Goal: Task Accomplishment & Management: Manage account settings

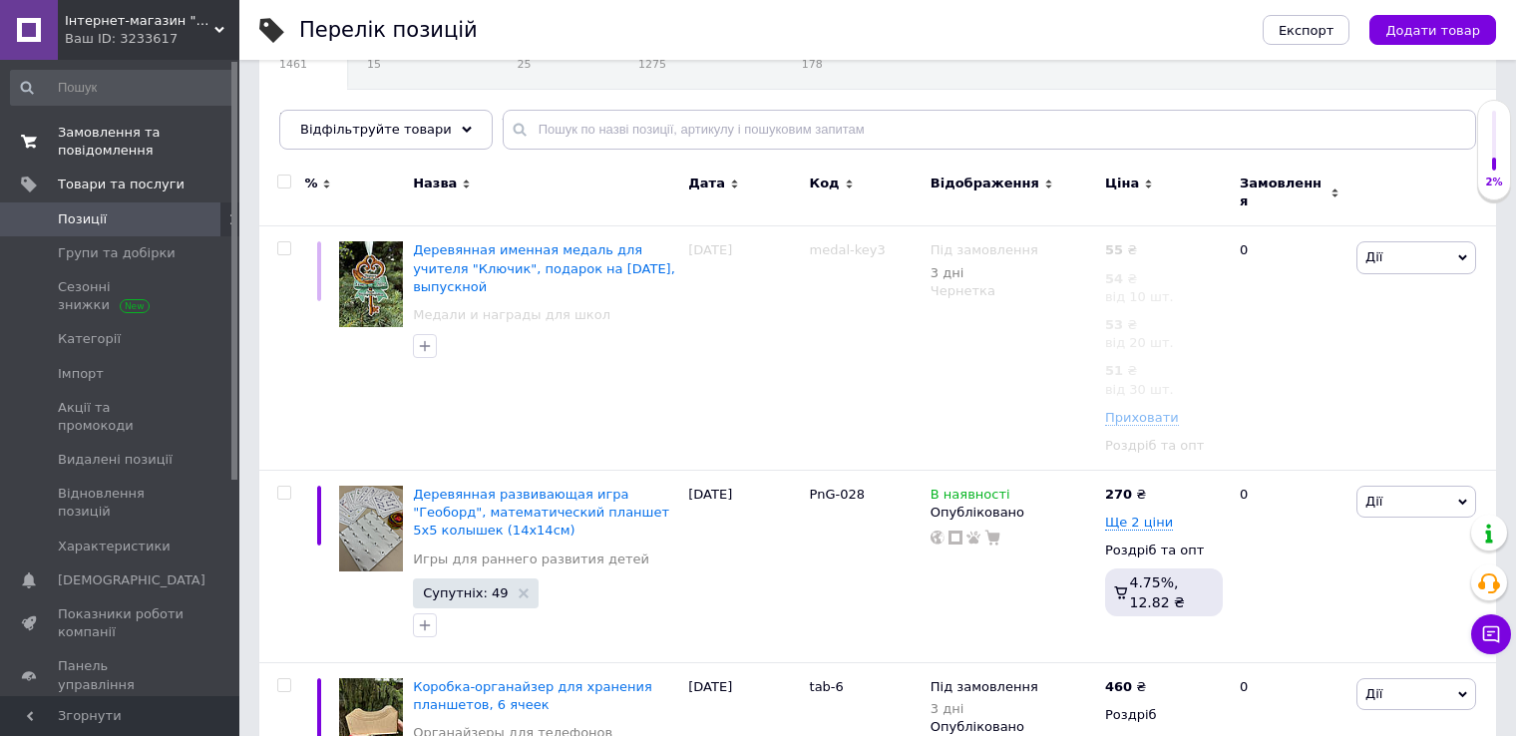
scroll to position [199, 0]
click at [139, 143] on span "Замовлення та повідомлення" at bounding box center [121, 142] width 127 height 36
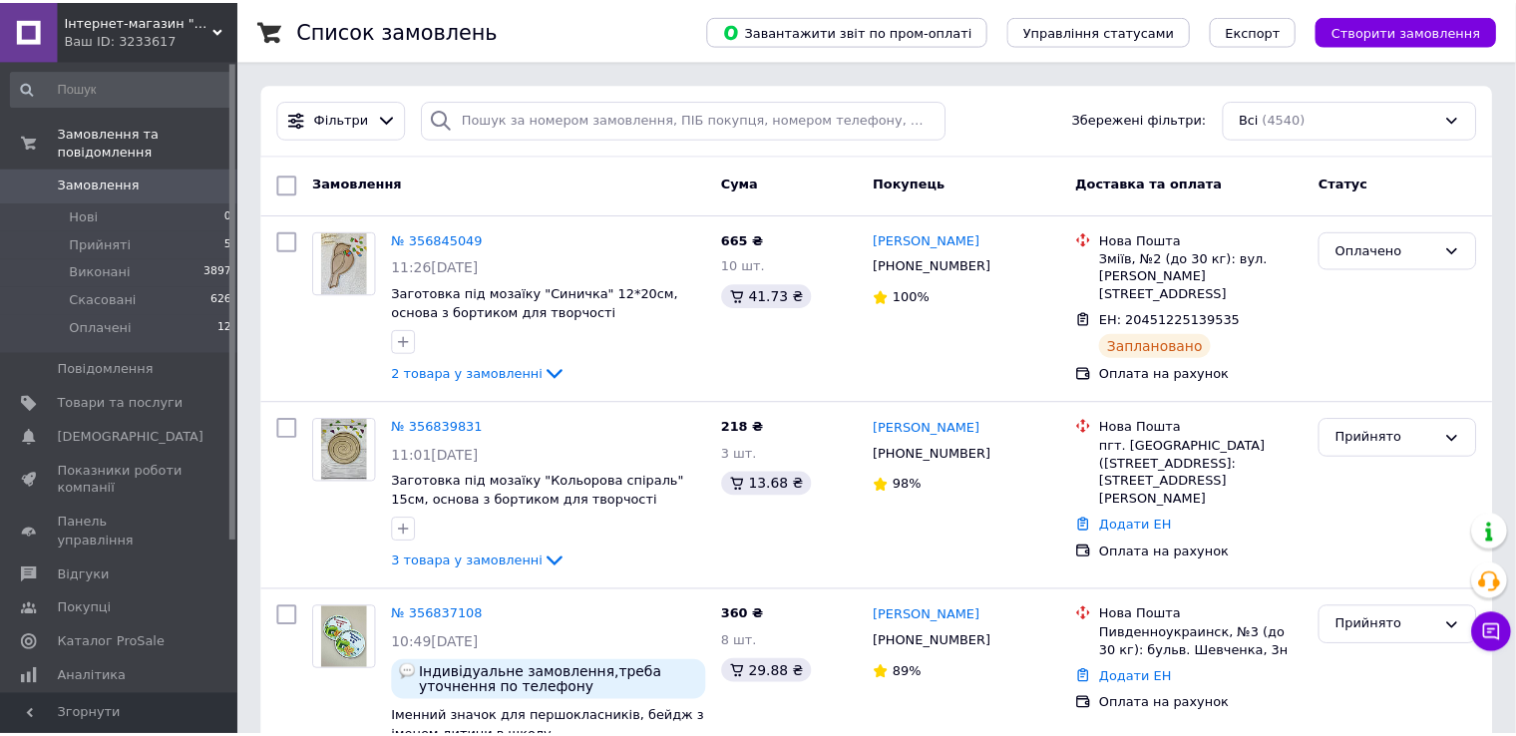
scroll to position [299, 0]
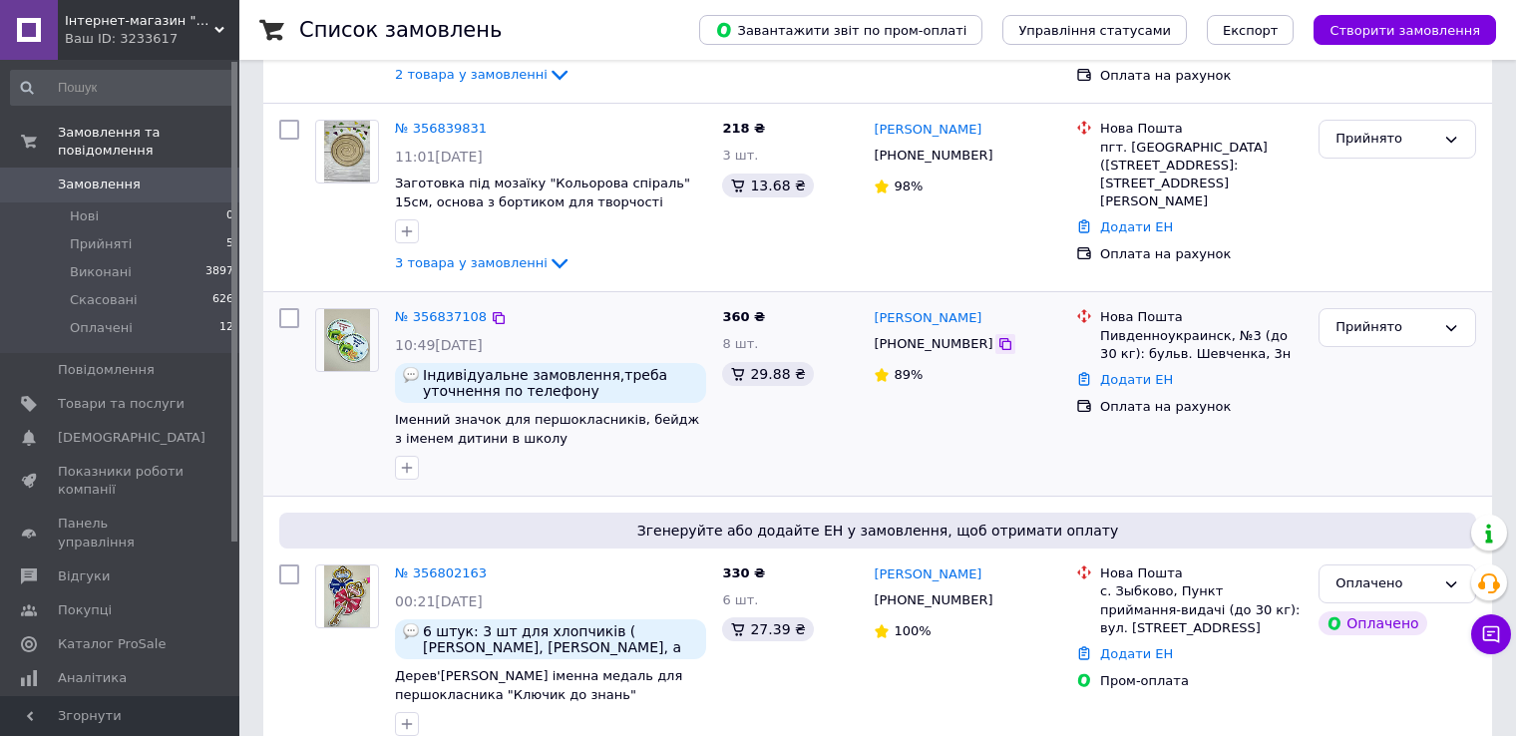
click at [999, 339] on icon at bounding box center [1005, 344] width 12 height 12
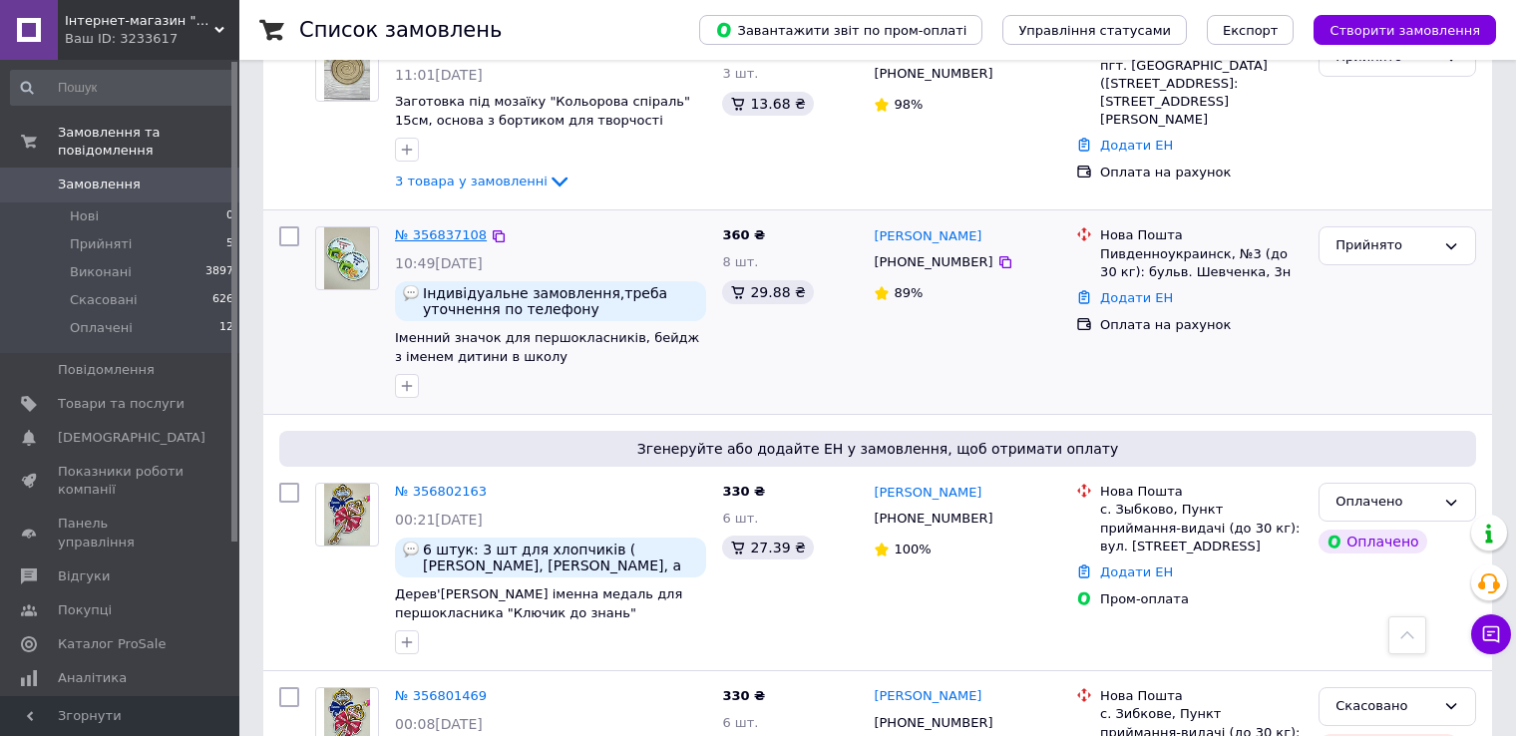
scroll to position [399, 0]
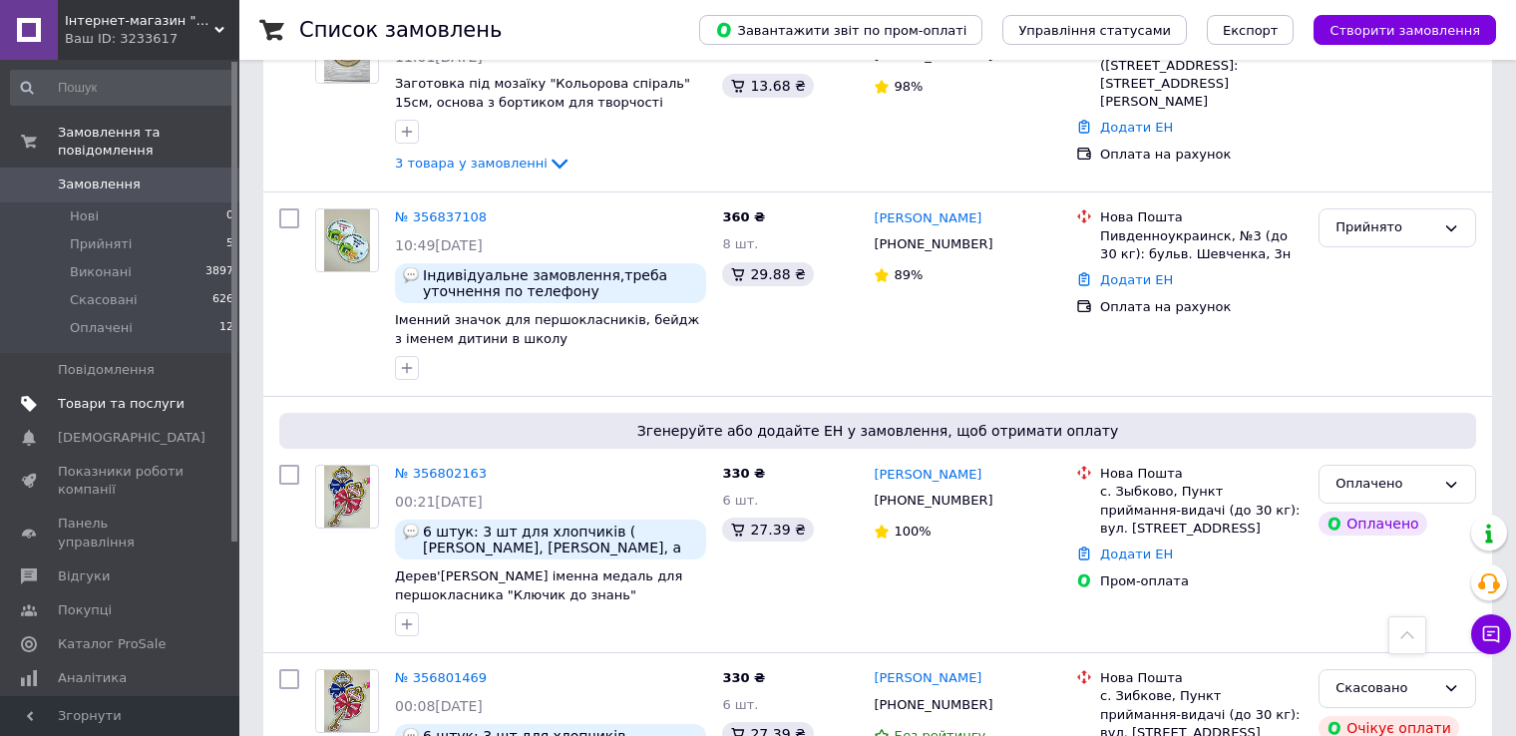
click at [63, 395] on span "Товари та послуги" at bounding box center [121, 404] width 127 height 18
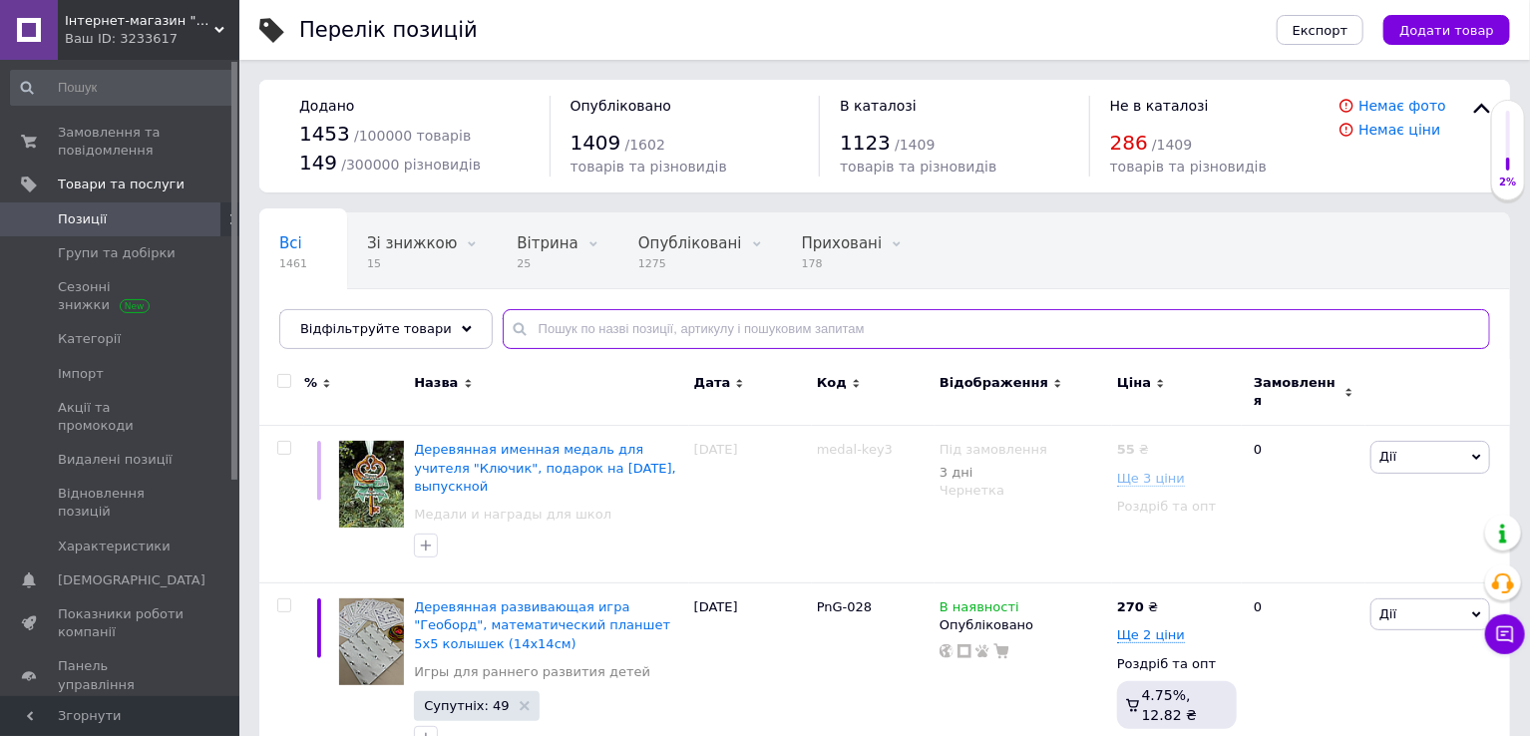
click at [577, 326] on input "text" at bounding box center [996, 329] width 987 height 40
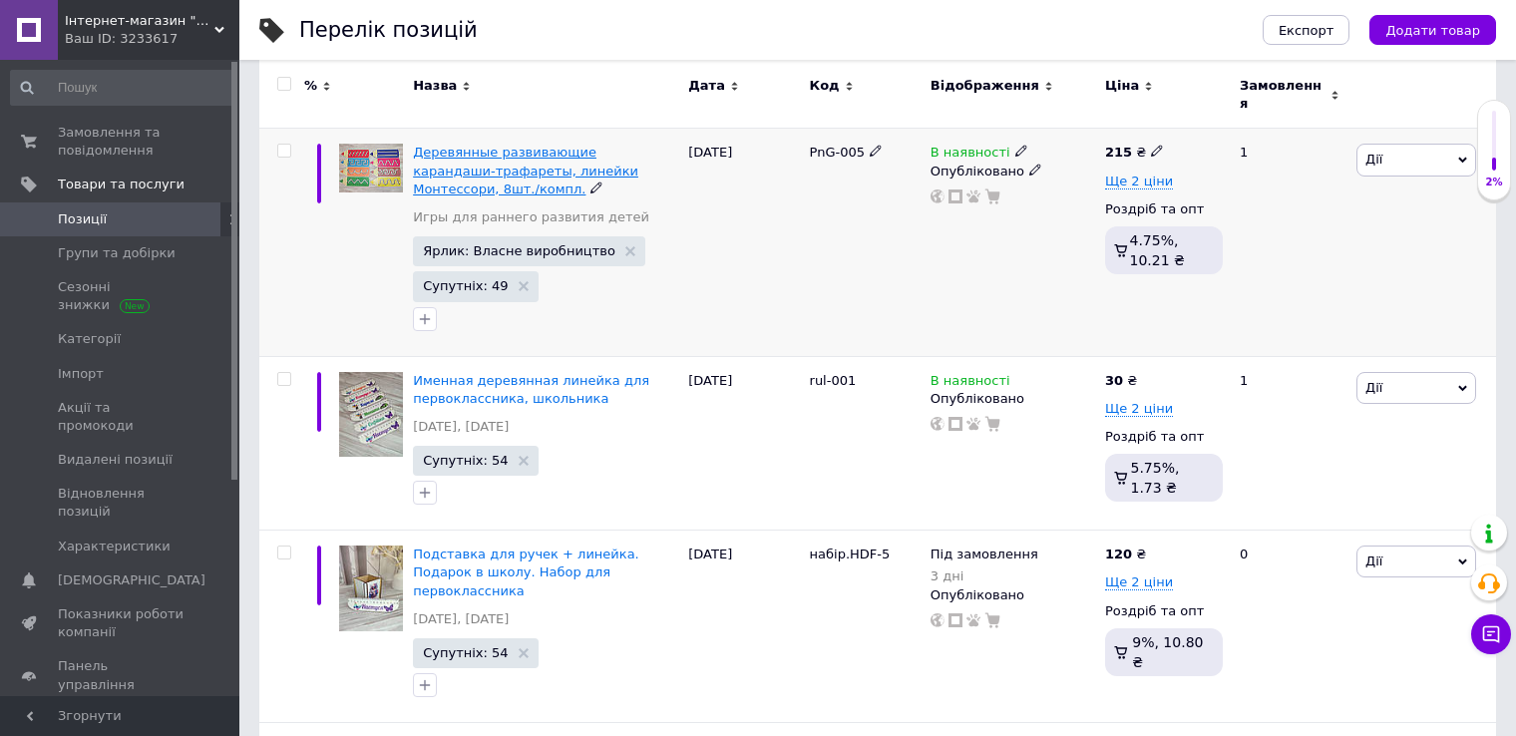
scroll to position [299, 0]
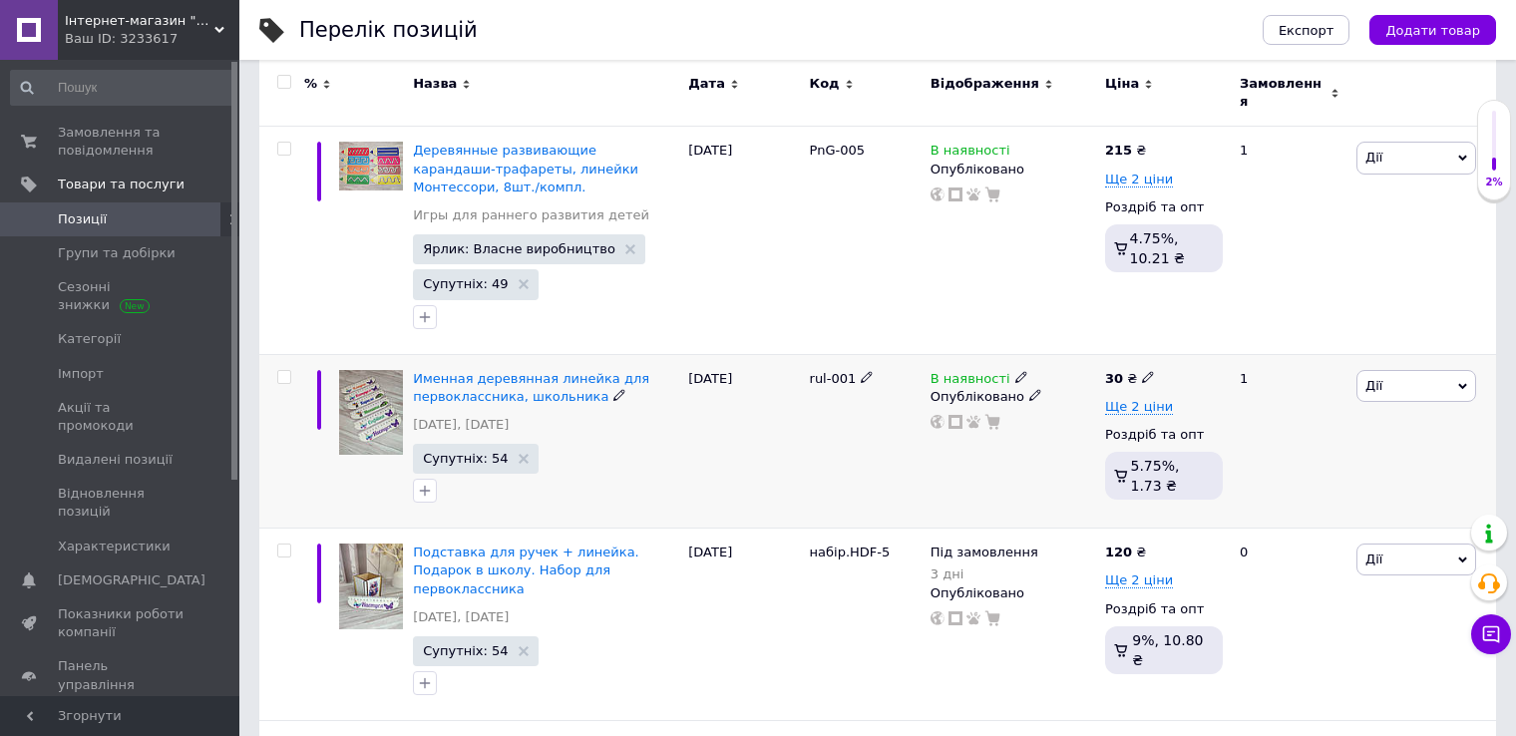
type input "лінійк"
drag, startPoint x: 851, startPoint y: 365, endPoint x: 806, endPoint y: 366, distance: 44.9
click at [806, 366] on div "rul-001" at bounding box center [865, 441] width 121 height 175
copy span "rul-001"
click at [129, 139] on span "Замовлення та повідомлення" at bounding box center [121, 142] width 127 height 36
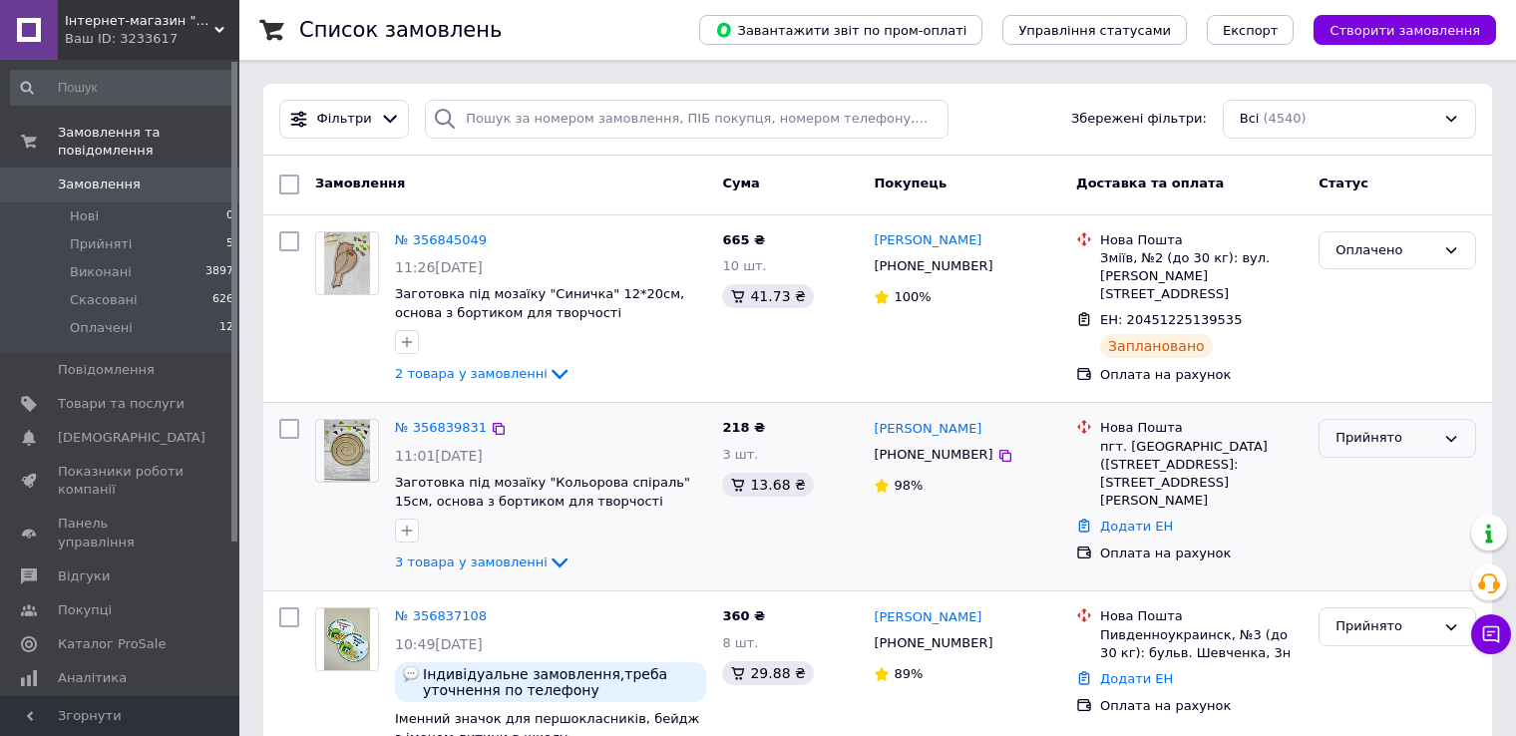
click at [1427, 449] on div "Прийнято" at bounding box center [1398, 438] width 158 height 39
click at [1370, 554] on li "Оплачено" at bounding box center [1398, 553] width 156 height 37
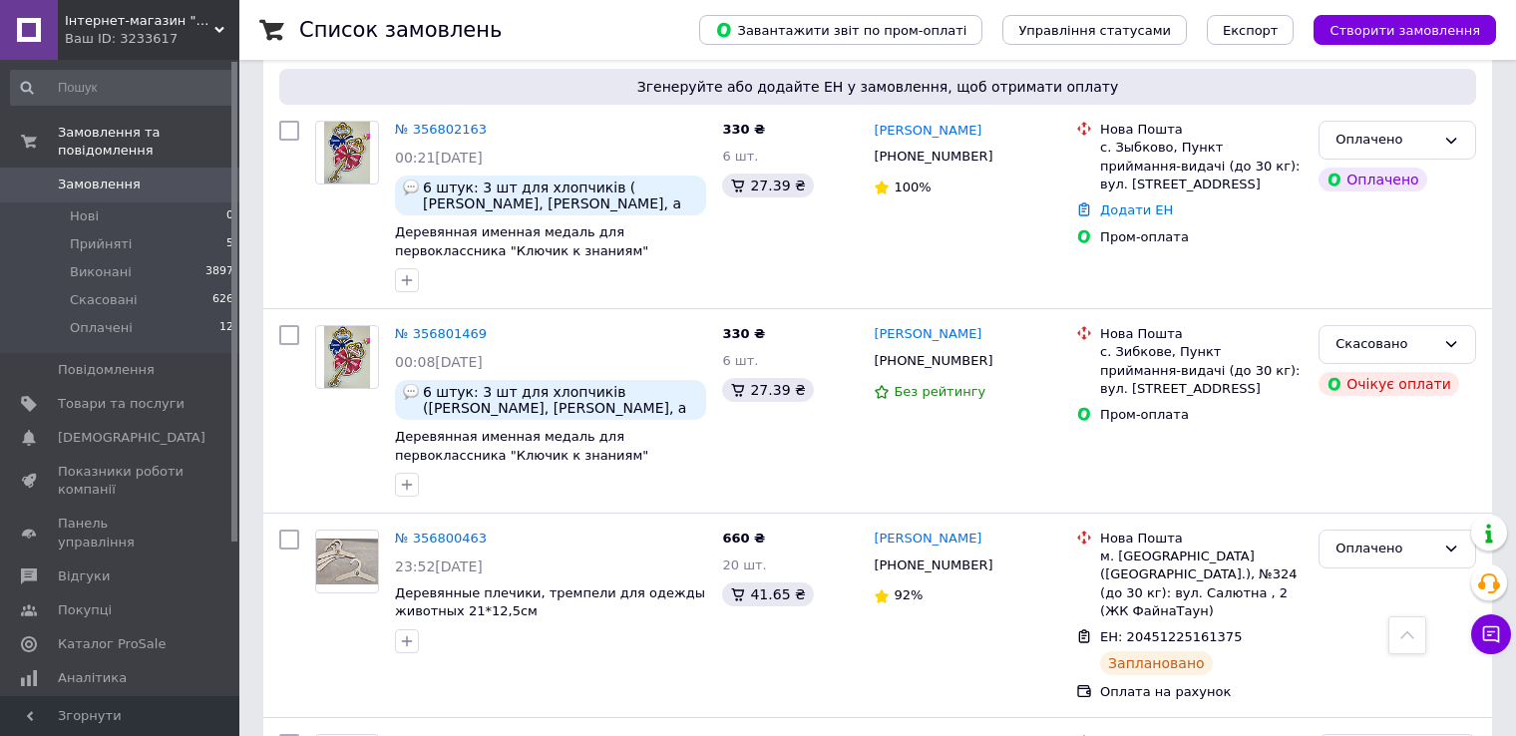
scroll to position [698, 0]
